Goal: Find specific page/section: Find specific page/section

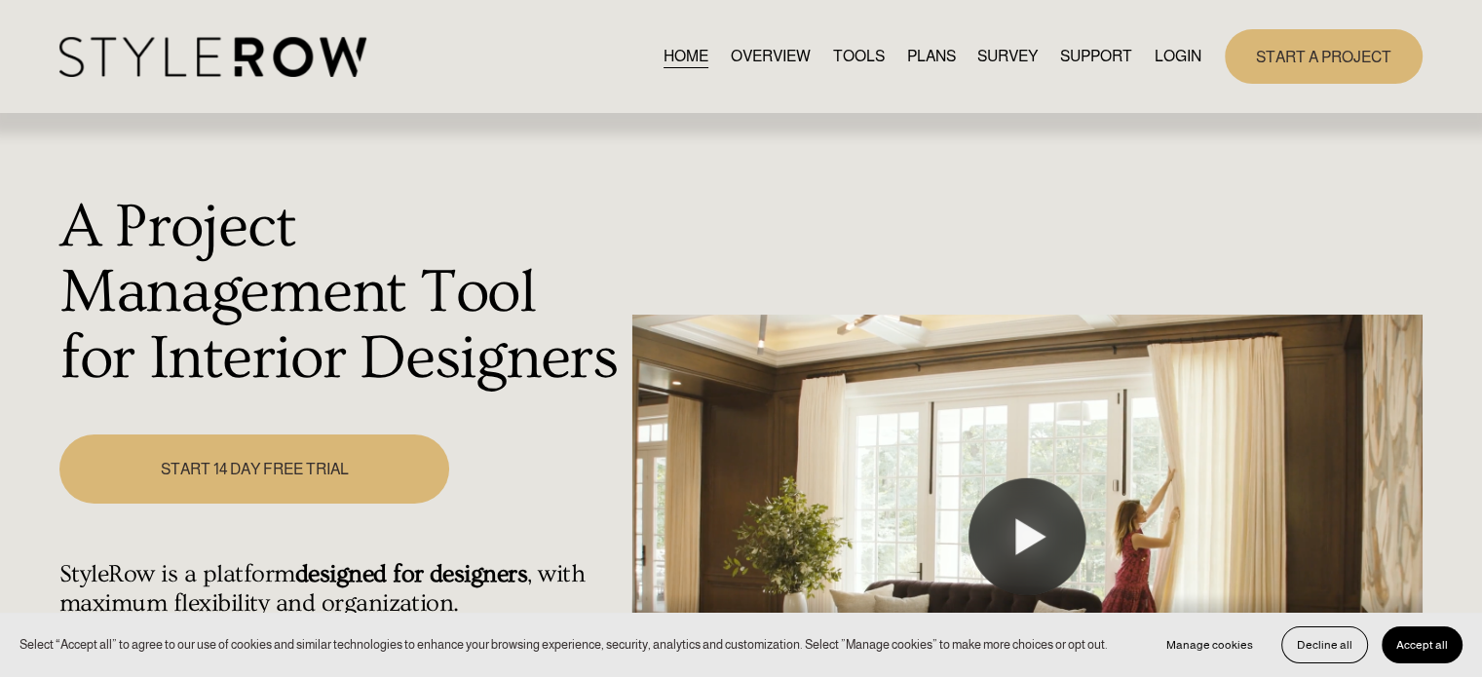
click at [1163, 53] on link "LOGIN" at bounding box center [1178, 56] width 47 height 26
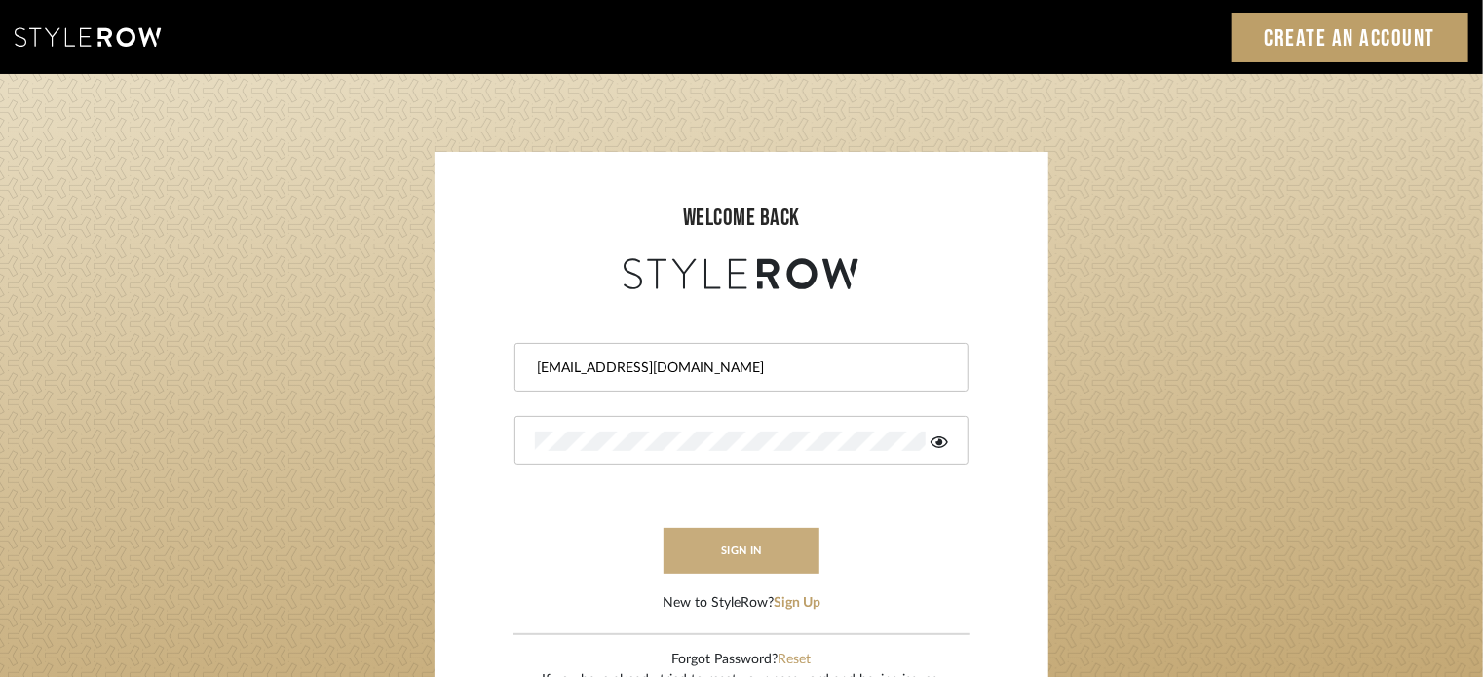
click at [783, 552] on button "sign in" at bounding box center [742, 551] width 156 height 46
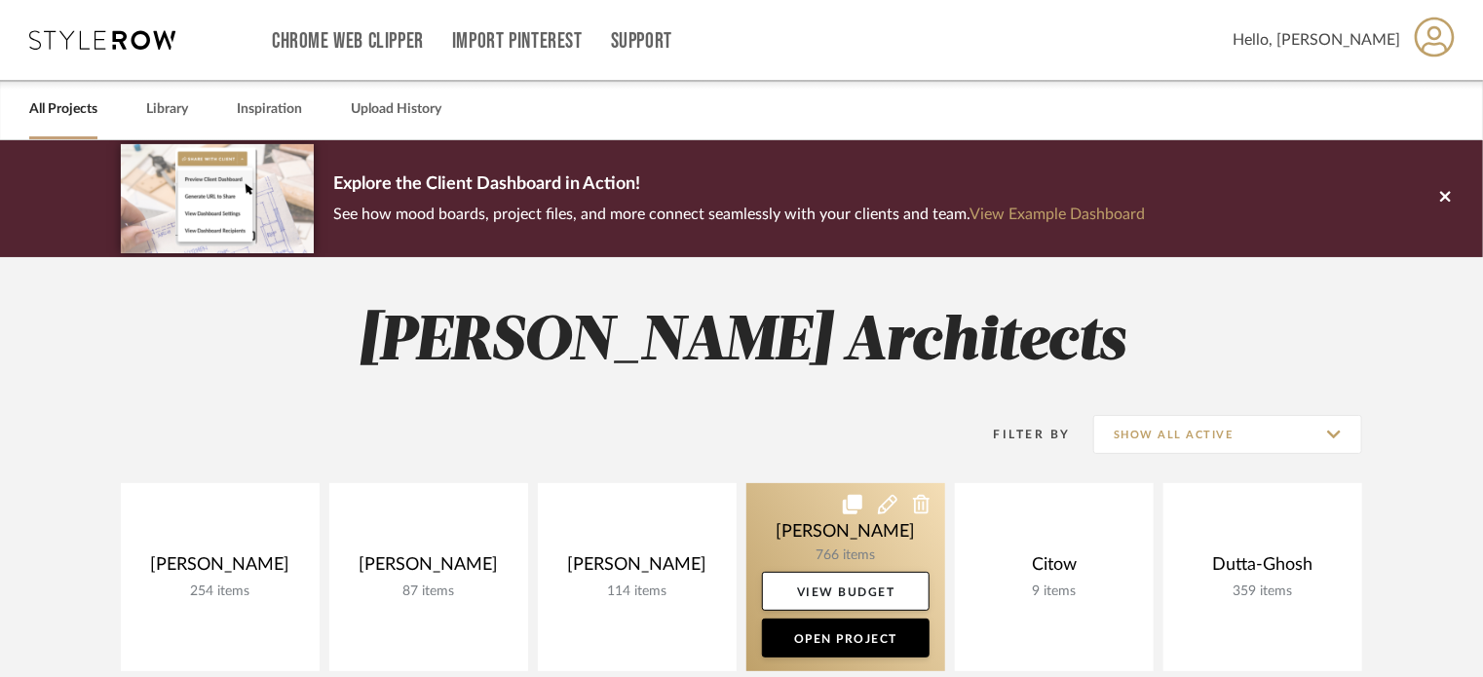
click at [816, 517] on link at bounding box center [845, 577] width 199 height 188
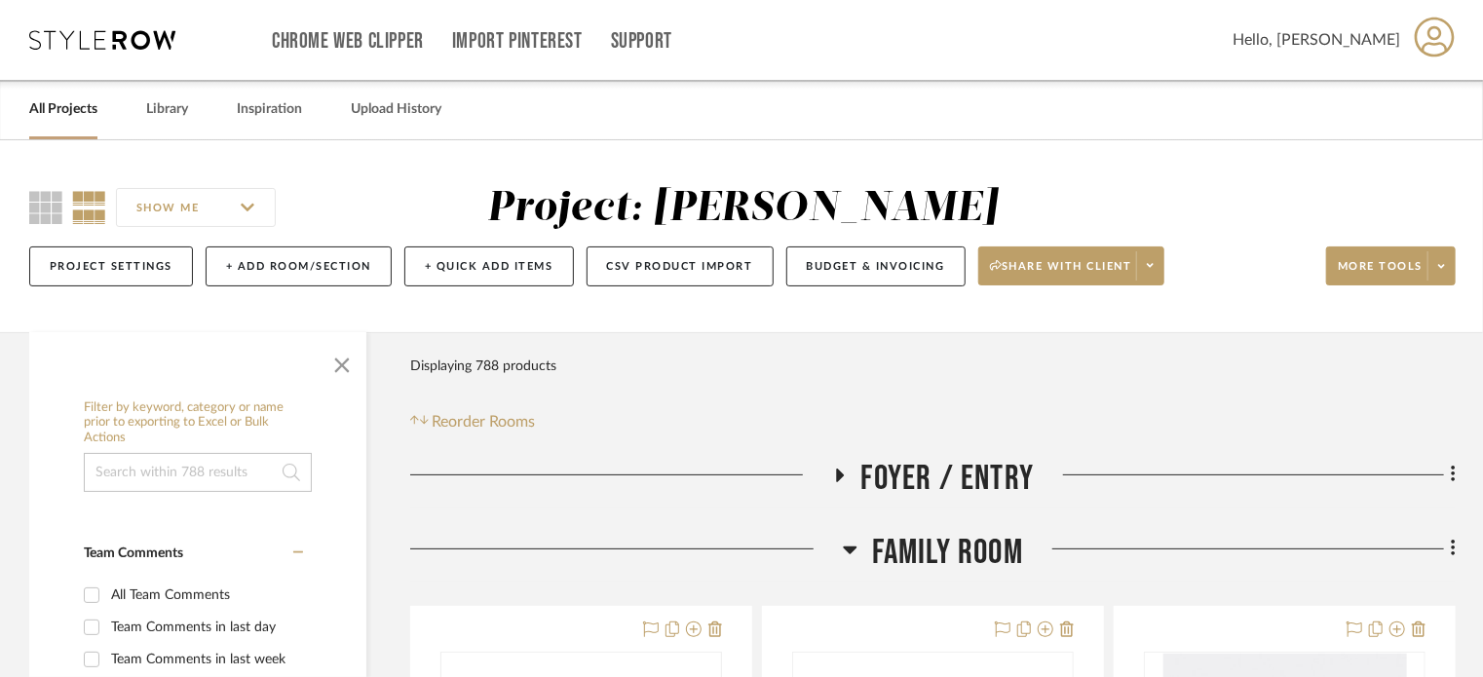
click at [847, 556] on icon at bounding box center [850, 549] width 15 height 23
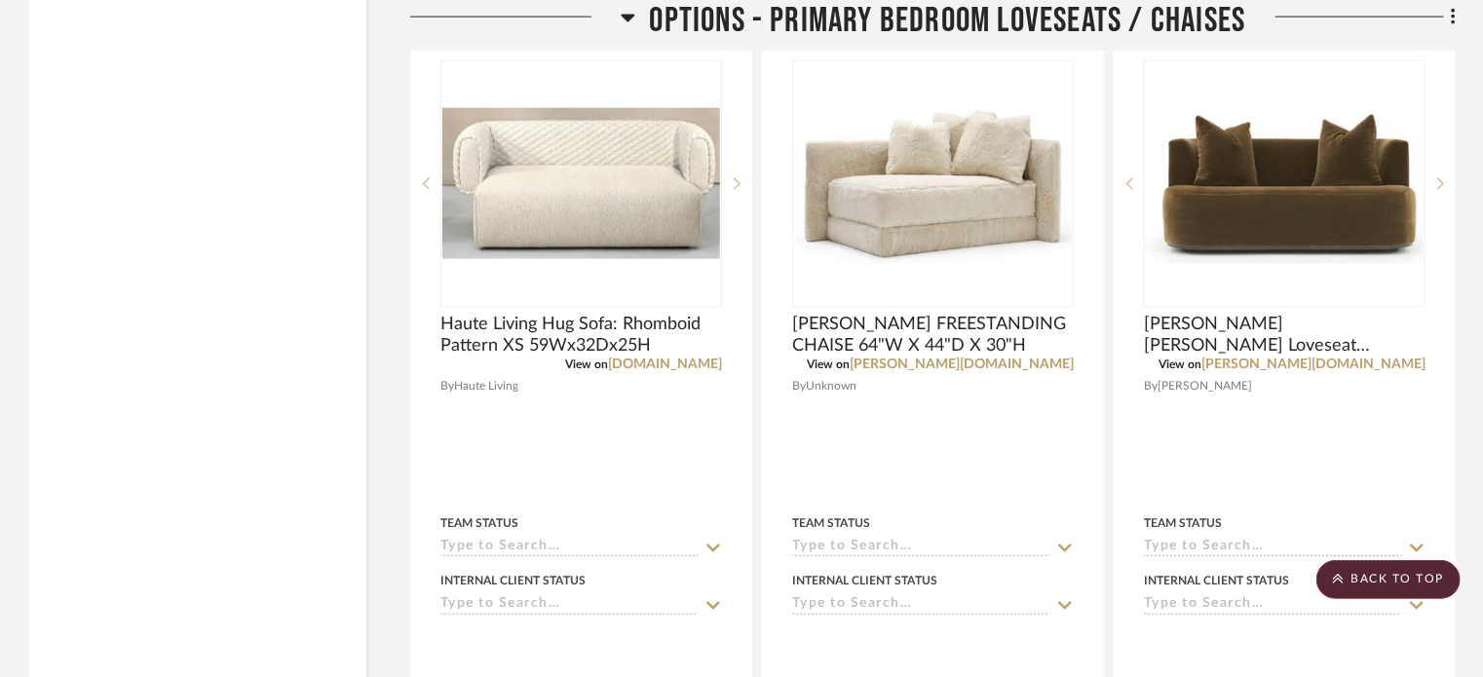
scroll to position [23752, 0]
